Goal: Task Accomplishment & Management: Manage account settings

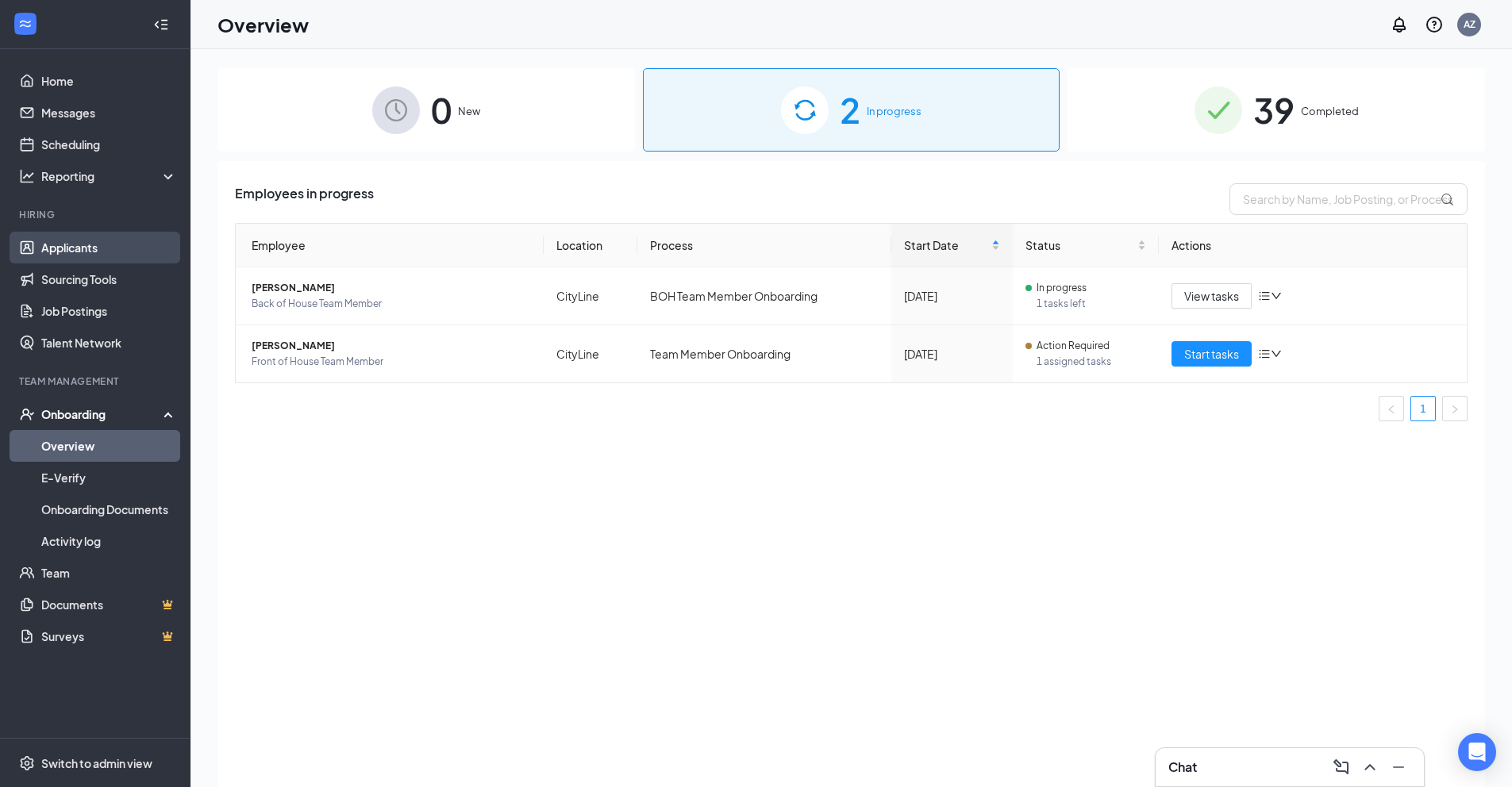
click at [89, 258] on link "Applicants" at bounding box center [109, 247] width 136 height 31
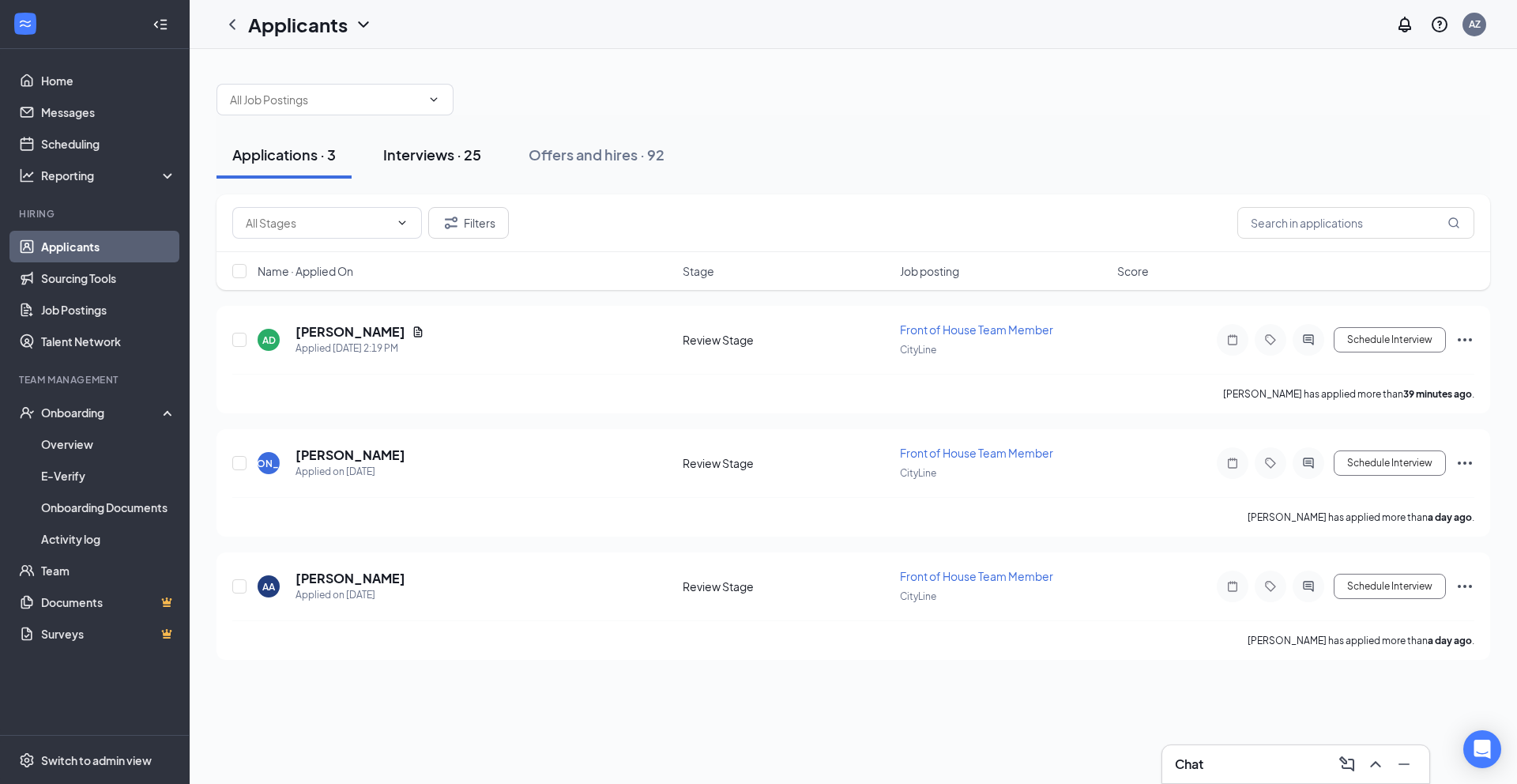
click at [471, 147] on div "Interviews · 25" at bounding box center [432, 154] width 98 height 20
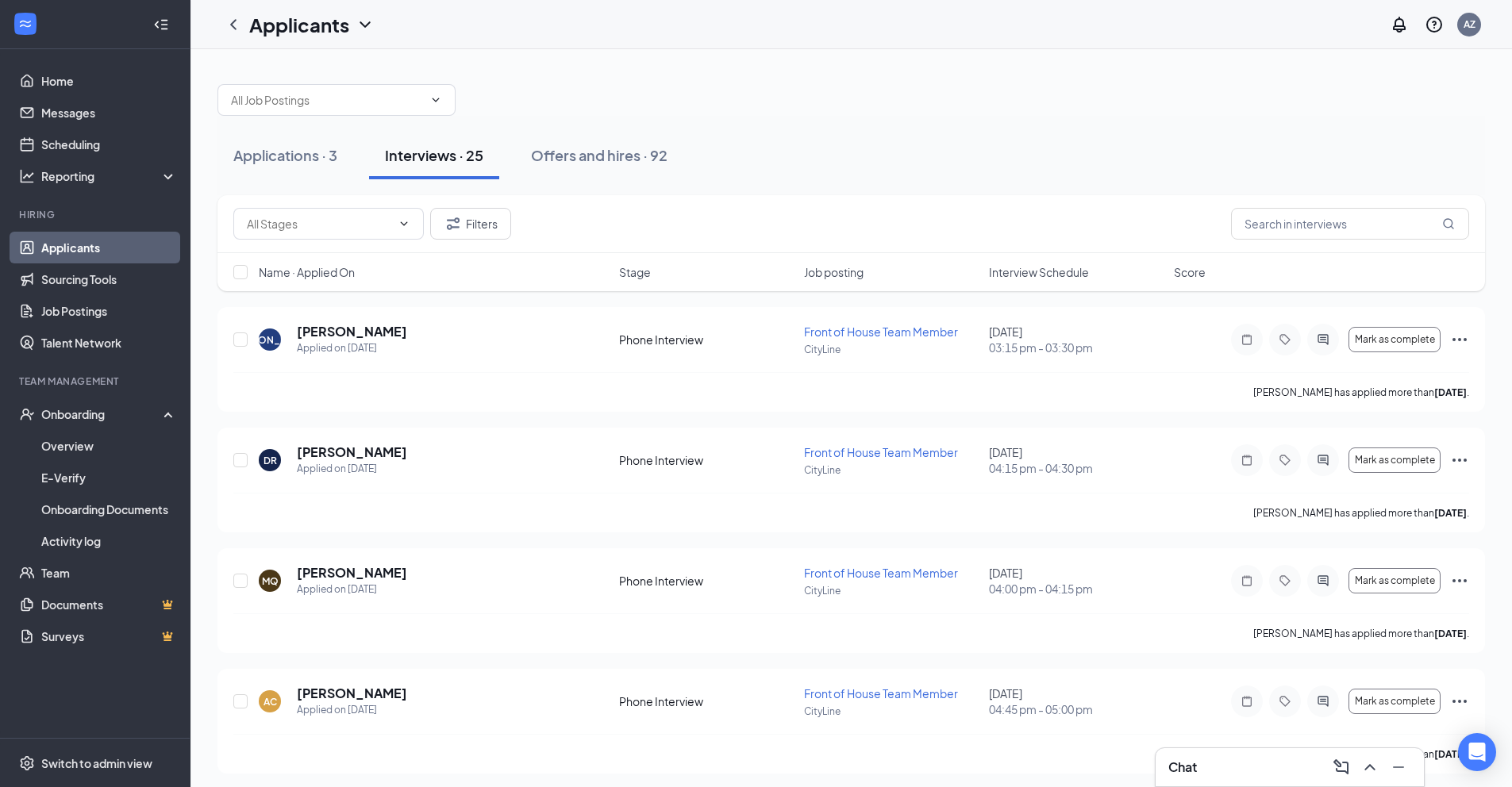
click at [1049, 272] on span "Interview Schedule" at bounding box center [1038, 272] width 100 height 16
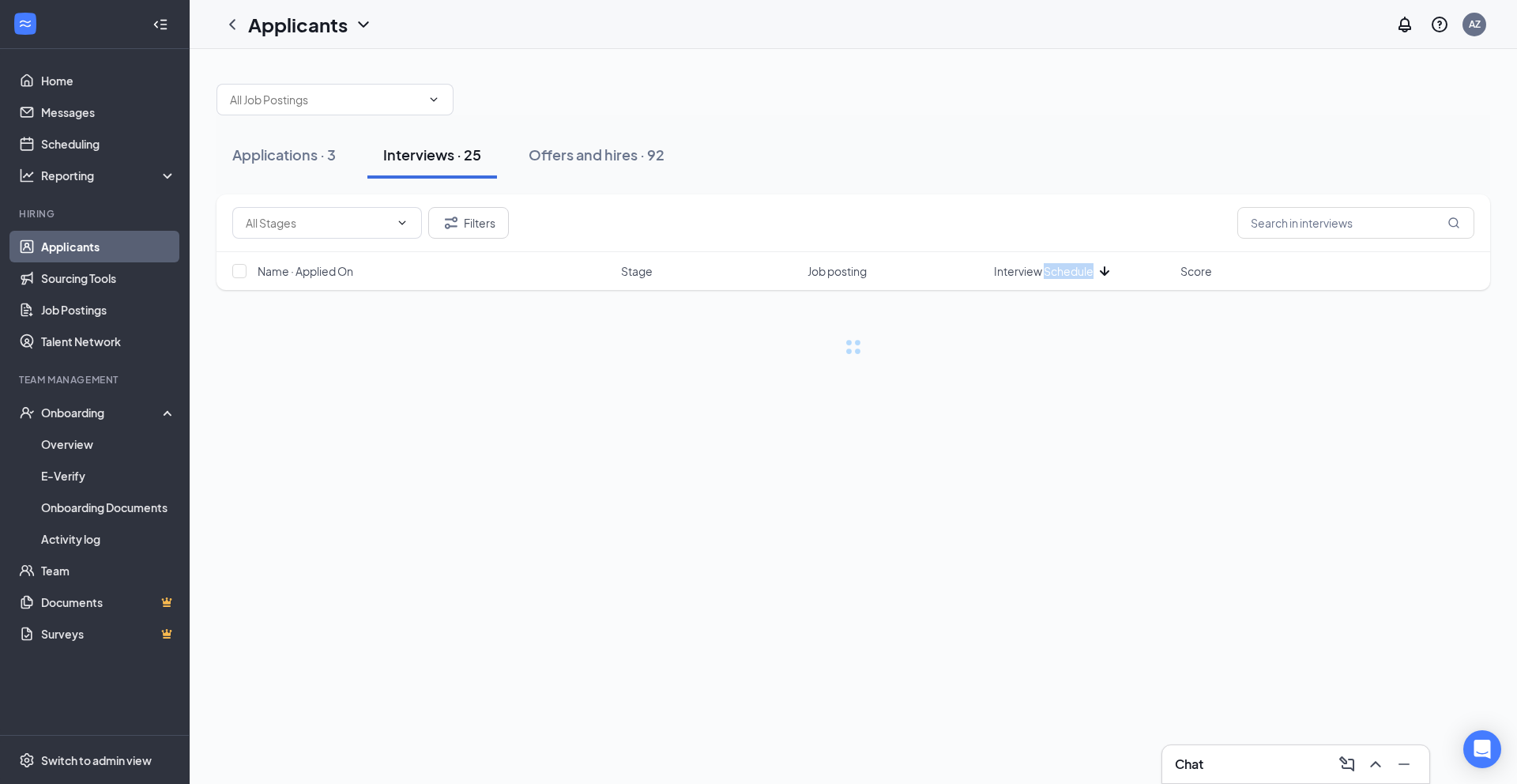
click at [1044, 271] on span "Interview Schedule" at bounding box center [1043, 271] width 100 height 16
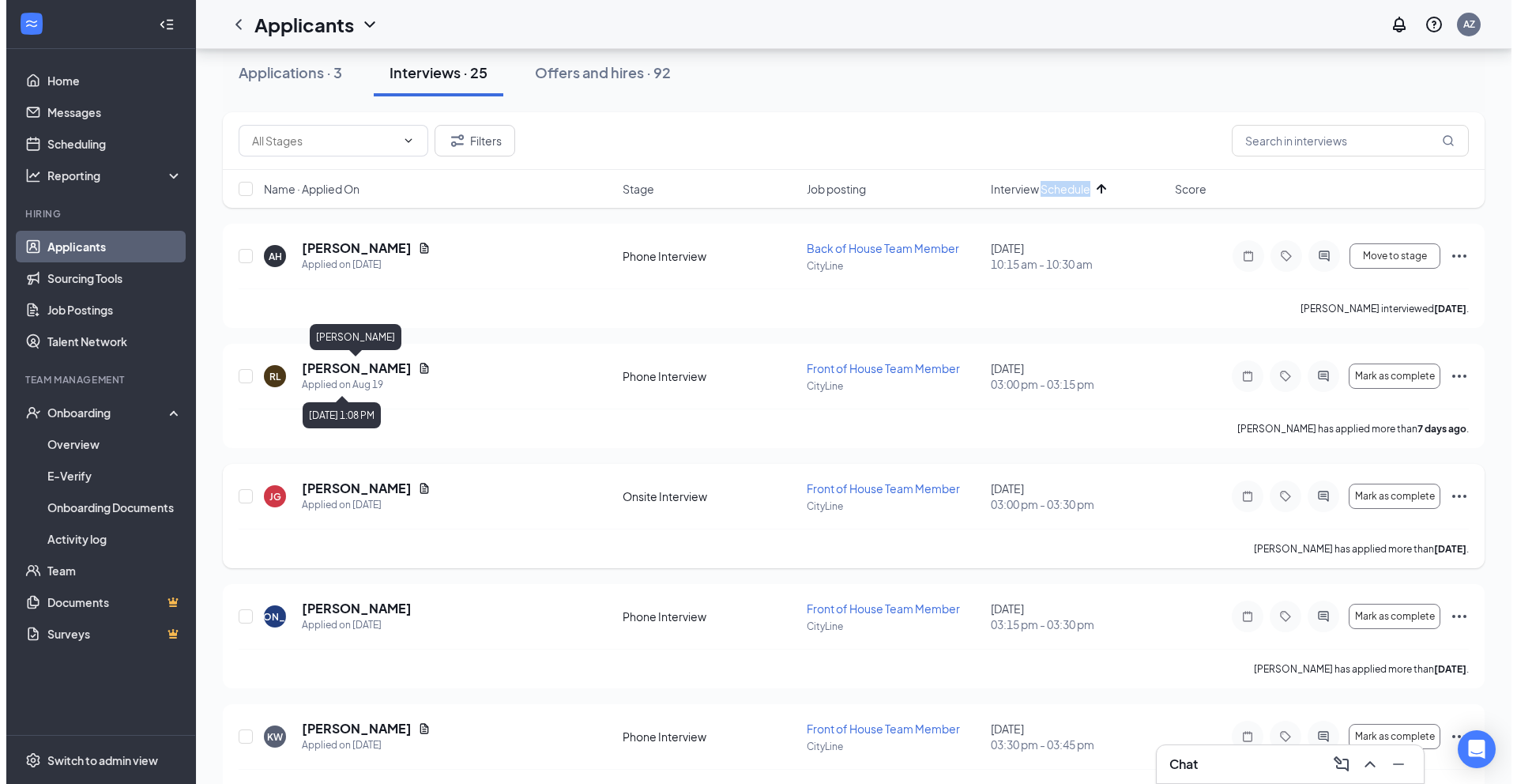
scroll to position [99, 0]
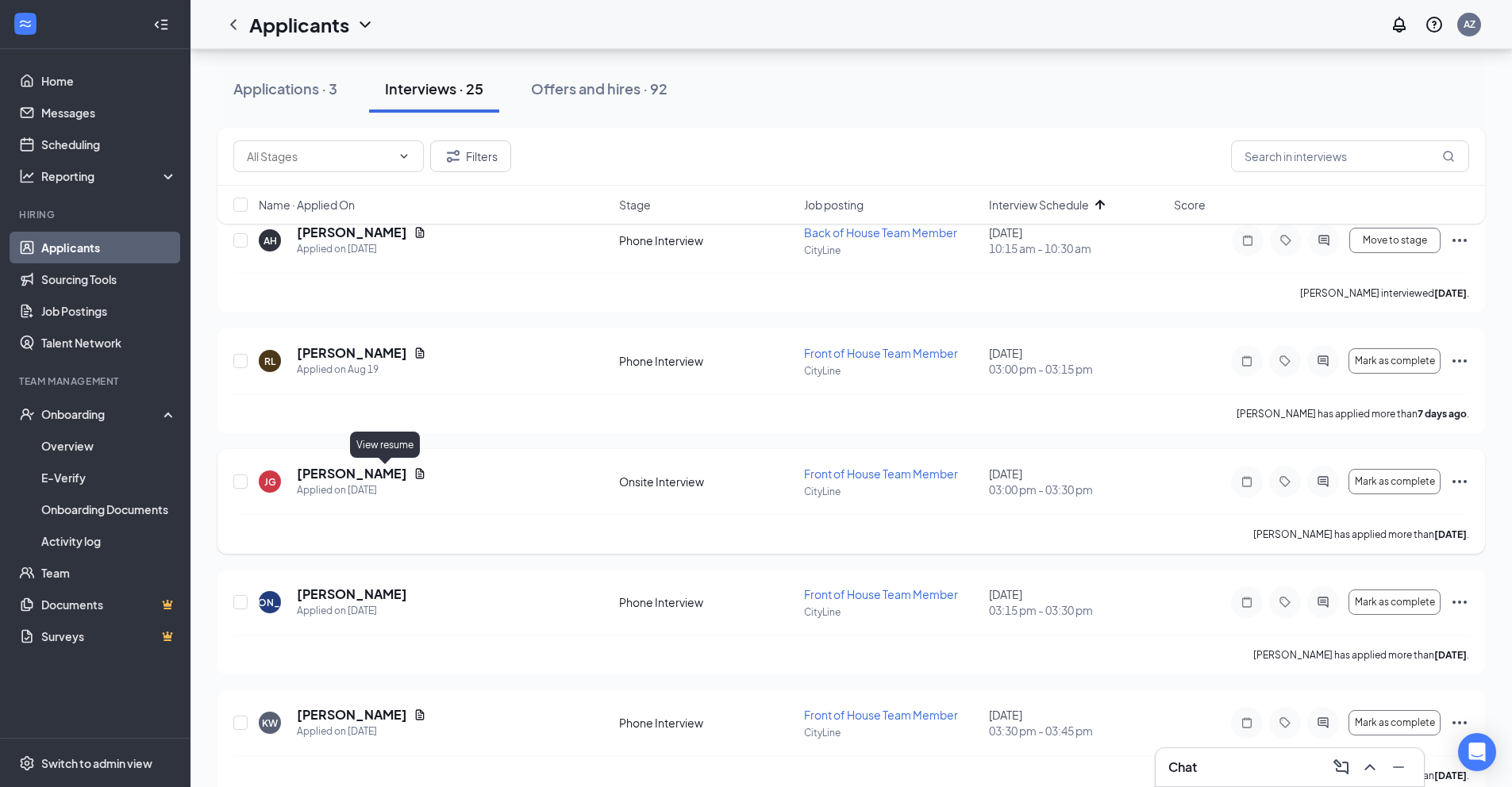
click at [414, 474] on icon "Document" at bounding box center [420, 474] width 13 height 13
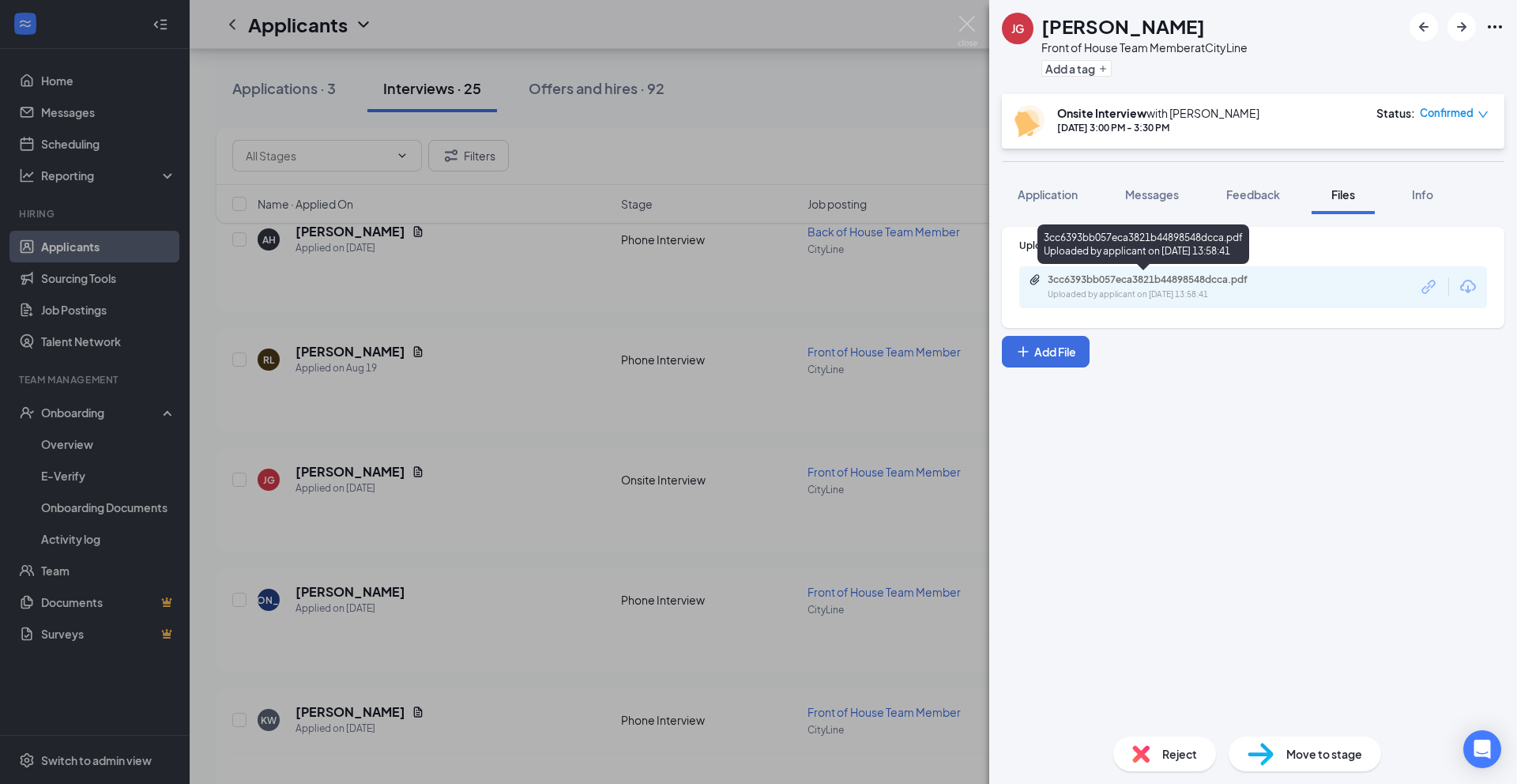
click at [1227, 299] on div "Uploaded by applicant on [DATE] 13:58:41" at bounding box center [1166, 295] width 237 height 13
